Goal: Navigation & Orientation: Understand site structure

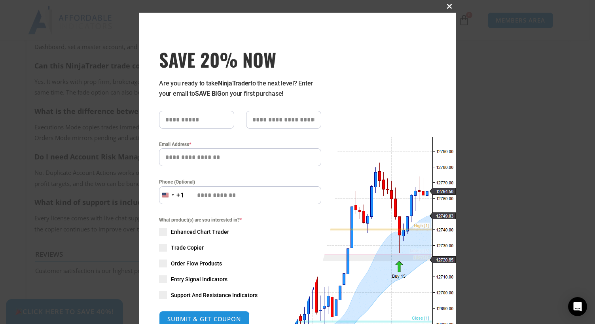
click at [446, 8] on span at bounding box center [449, 6] width 13 height 5
